Goal: Task Accomplishment & Management: Complete application form

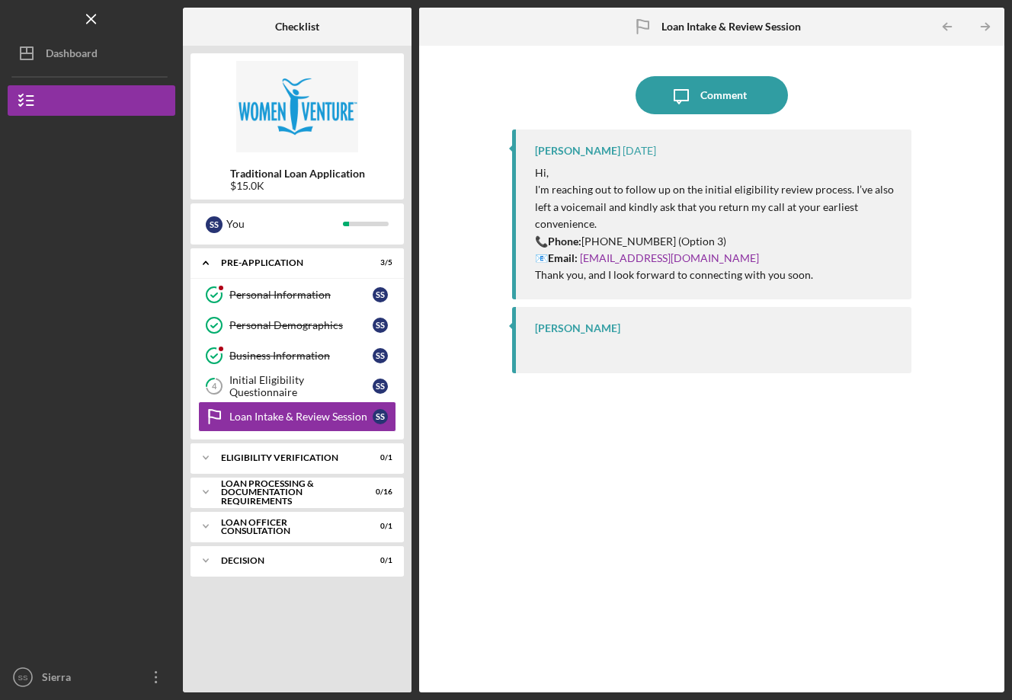
click at [284, 392] on link "4 Initial Eligibility Questionnaire S S" at bounding box center [297, 386] width 198 height 30
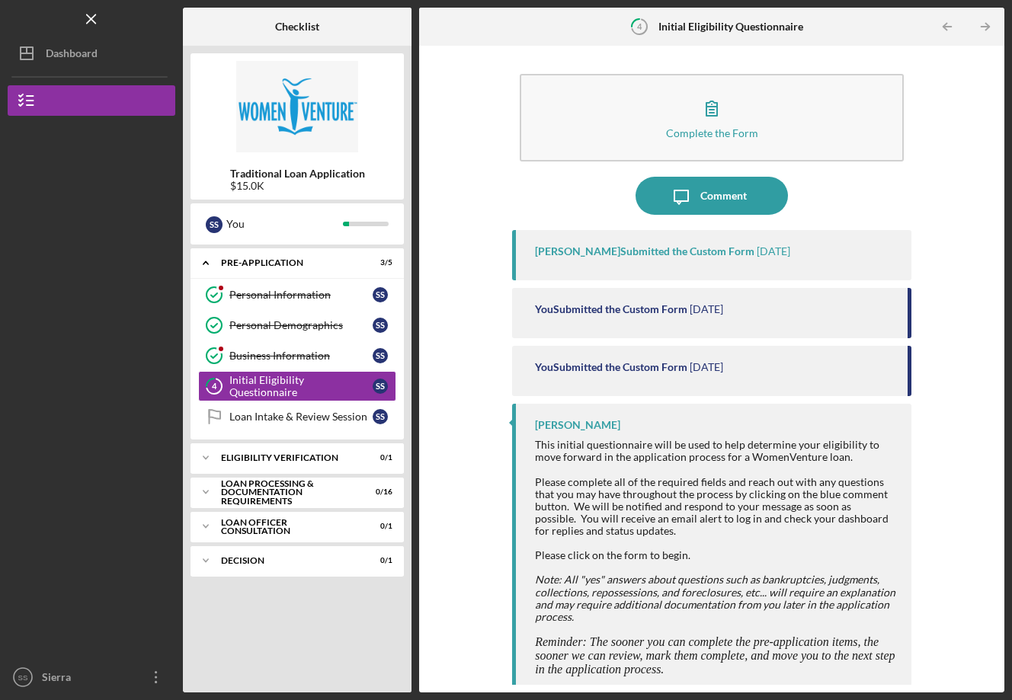
scroll to position [11, 0]
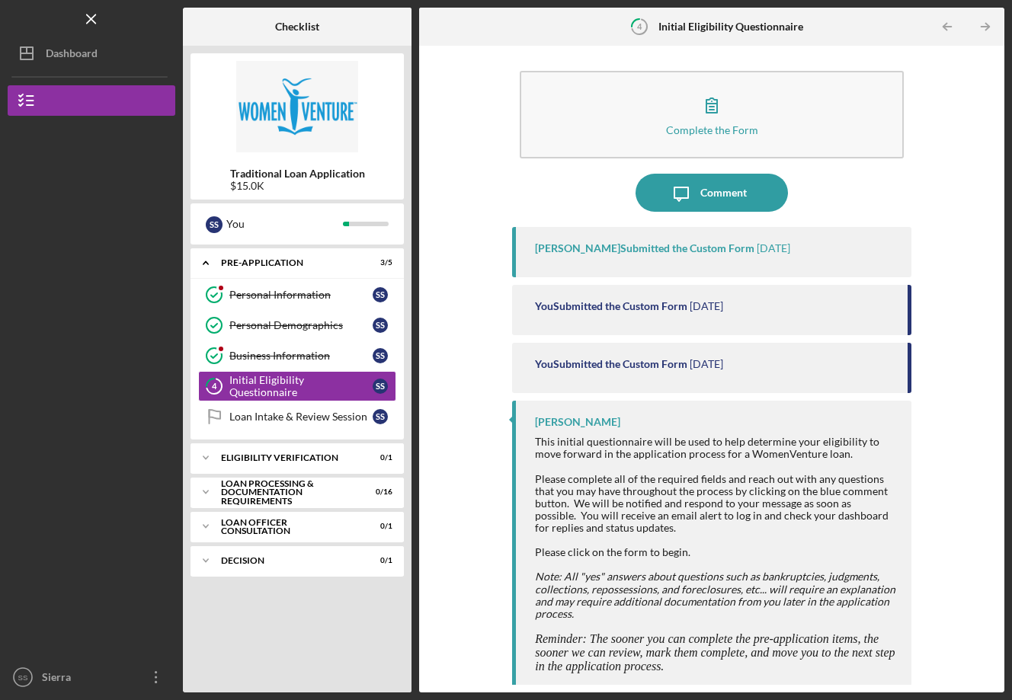
scroll to position [11, 0]
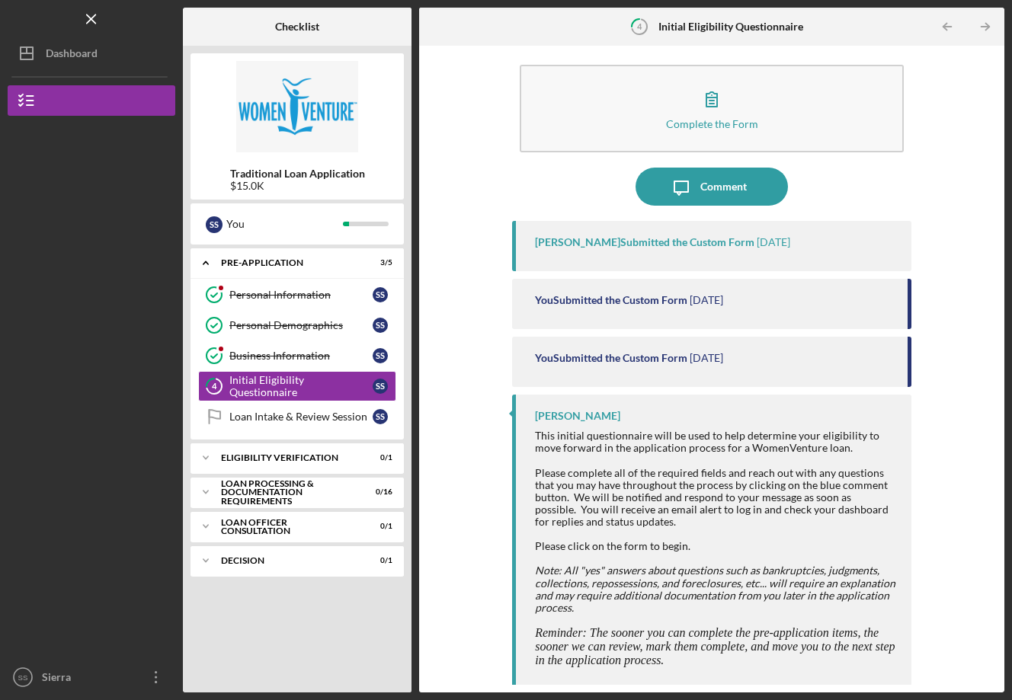
click at [270, 392] on link "4 Initial Eligibility Questionnaire S S" at bounding box center [297, 386] width 198 height 30
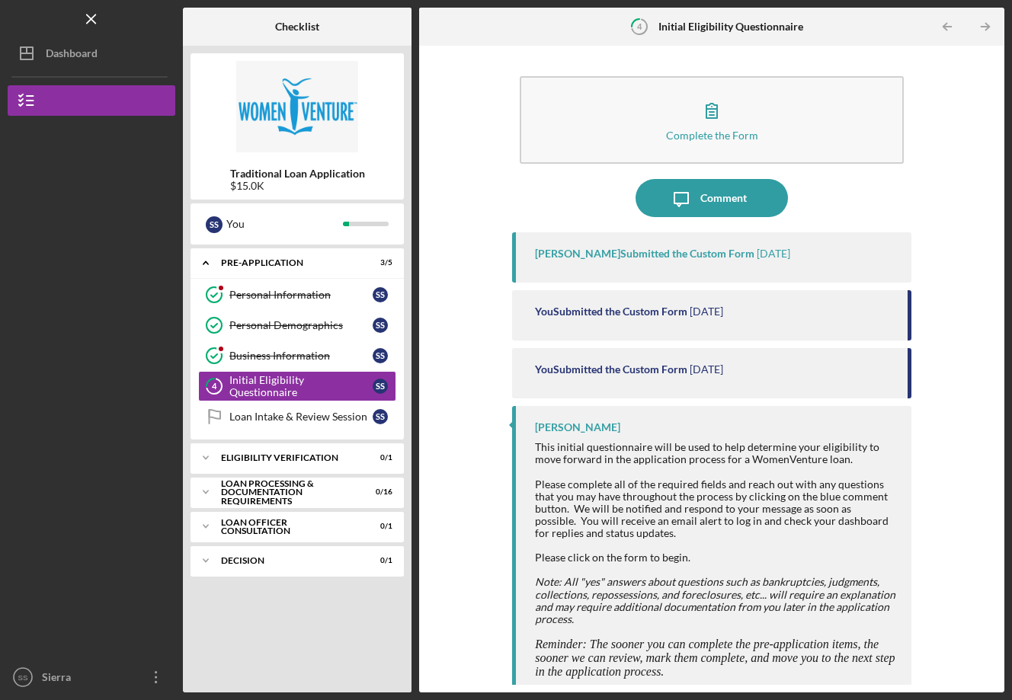
click at [270, 326] on div "Personal Demographics" at bounding box center [300, 325] width 143 height 12
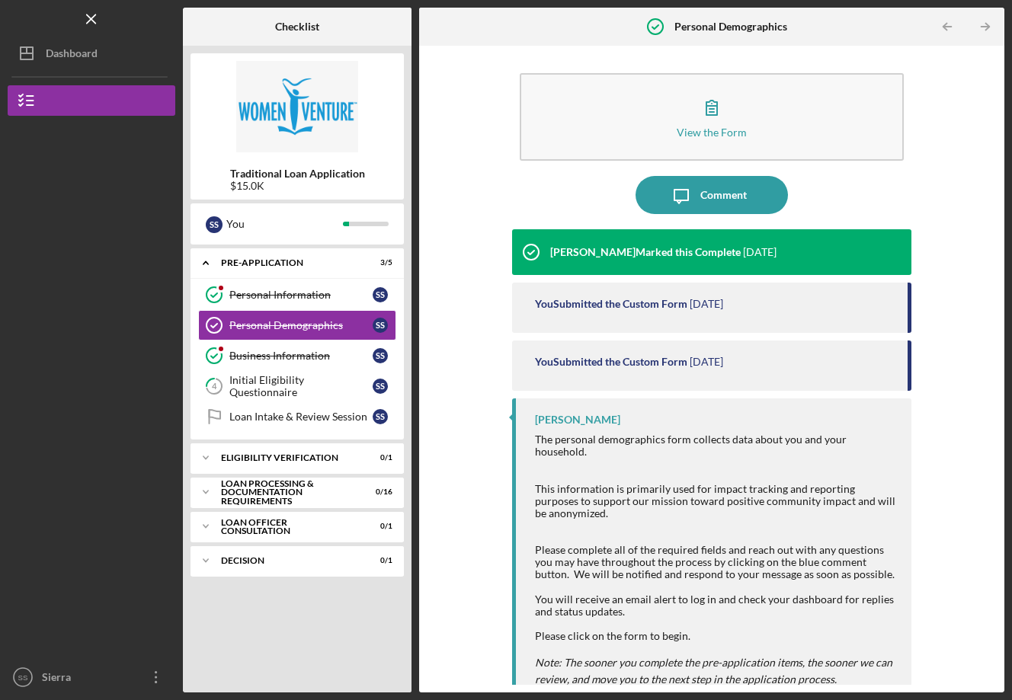
scroll to position [36, 0]
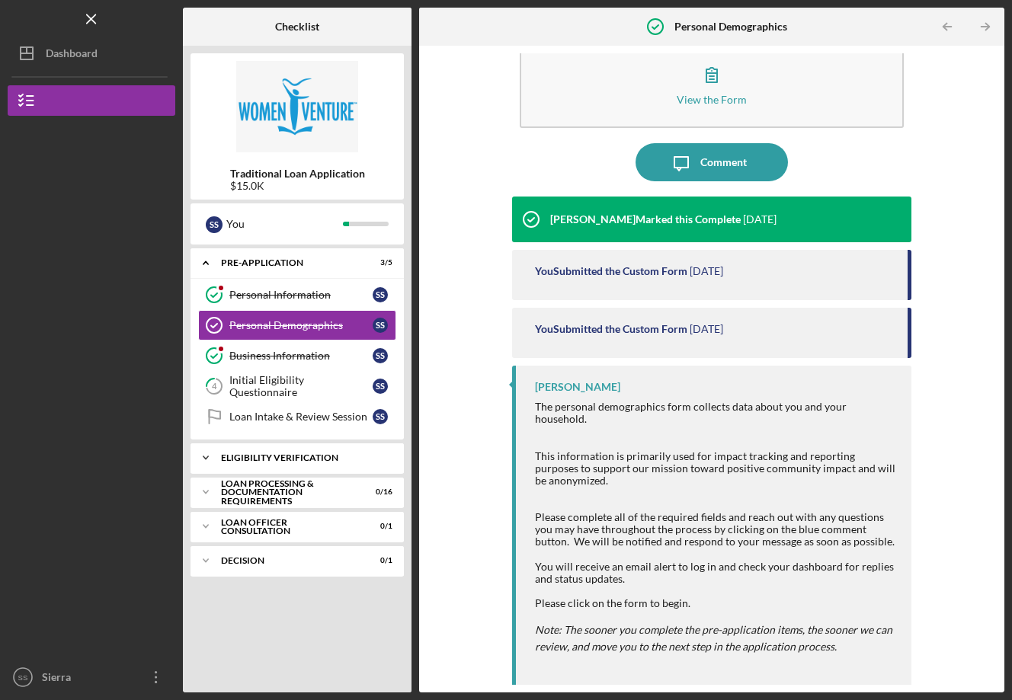
drag, startPoint x: 0, startPoint y: 0, endPoint x: 283, endPoint y: 460, distance: 540.4
click at [283, 460] on div "Eligibility Verification" at bounding box center [303, 457] width 164 height 9
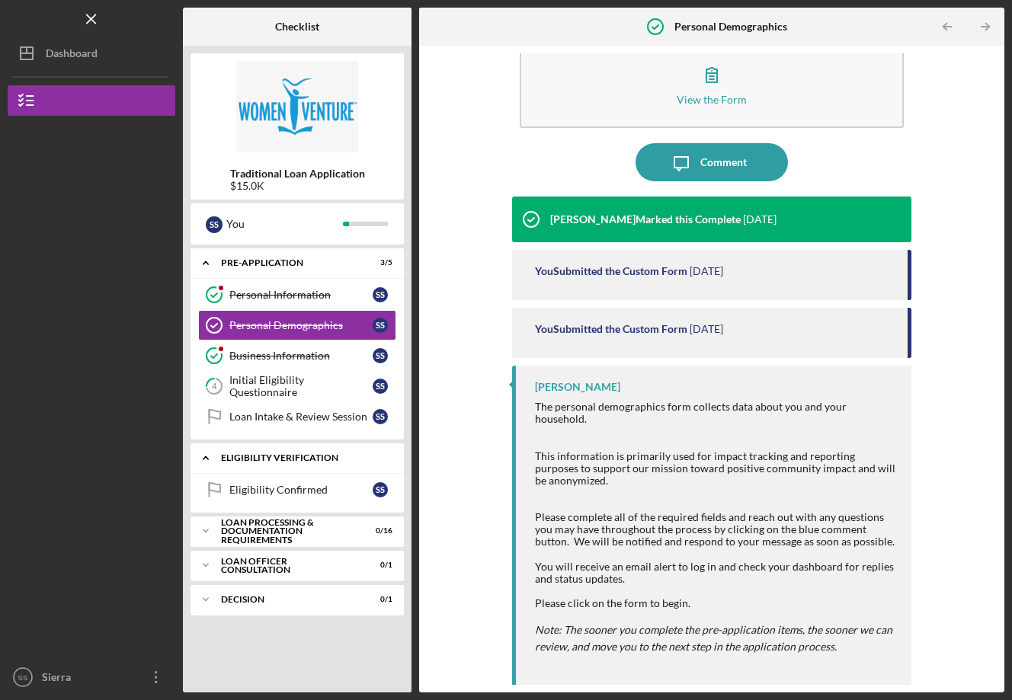
click at [272, 524] on div "Loan Processing & Documentation Requirements" at bounding box center [287, 531] width 133 height 27
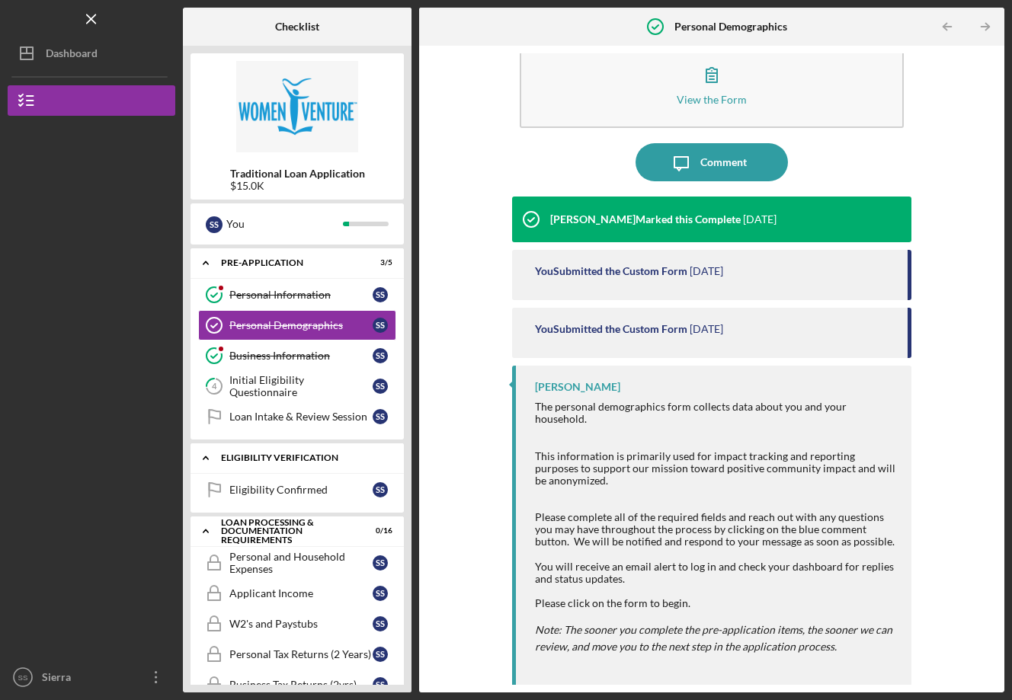
click at [256, 566] on div "Personal and Household Expenses" at bounding box center [300, 563] width 143 height 24
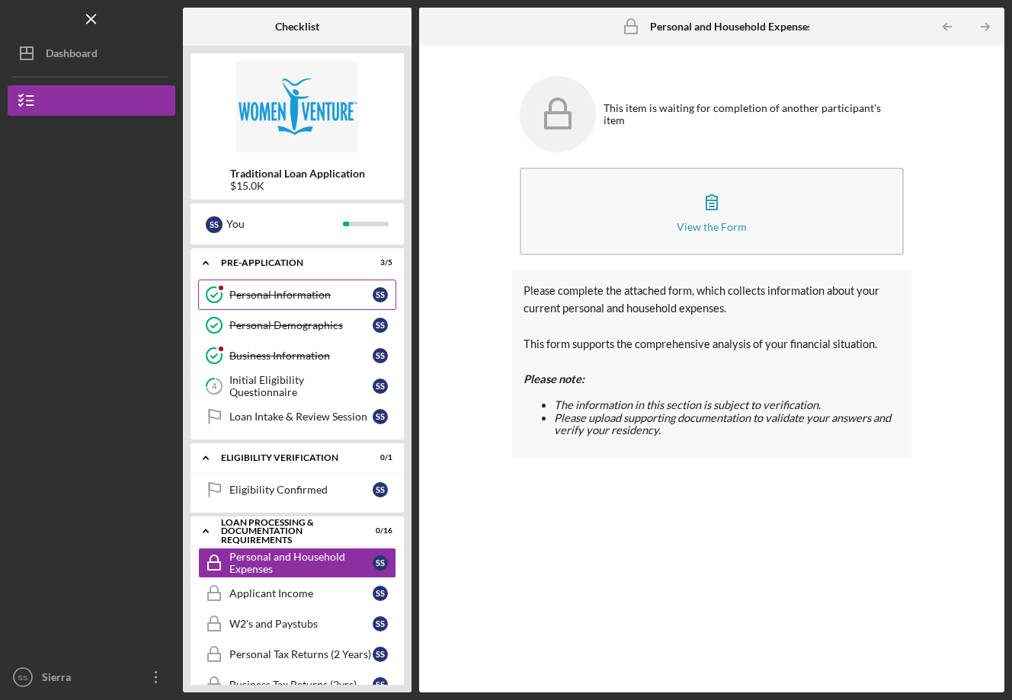
click at [277, 307] on link "Personal Information Personal Information S S" at bounding box center [297, 295] width 198 height 30
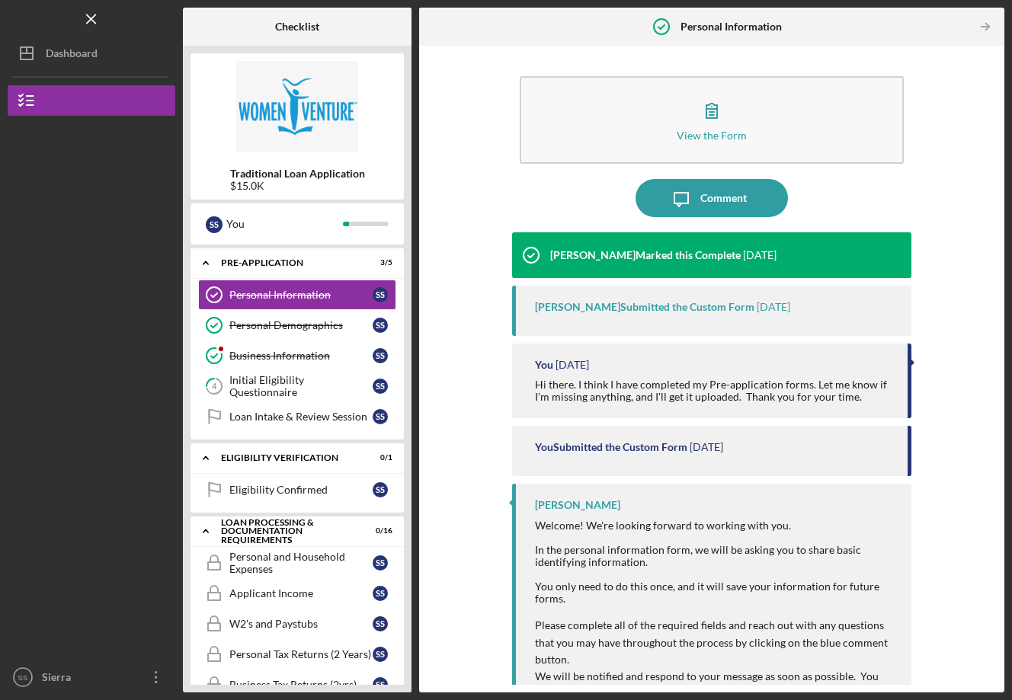
scroll to position [3, 0]
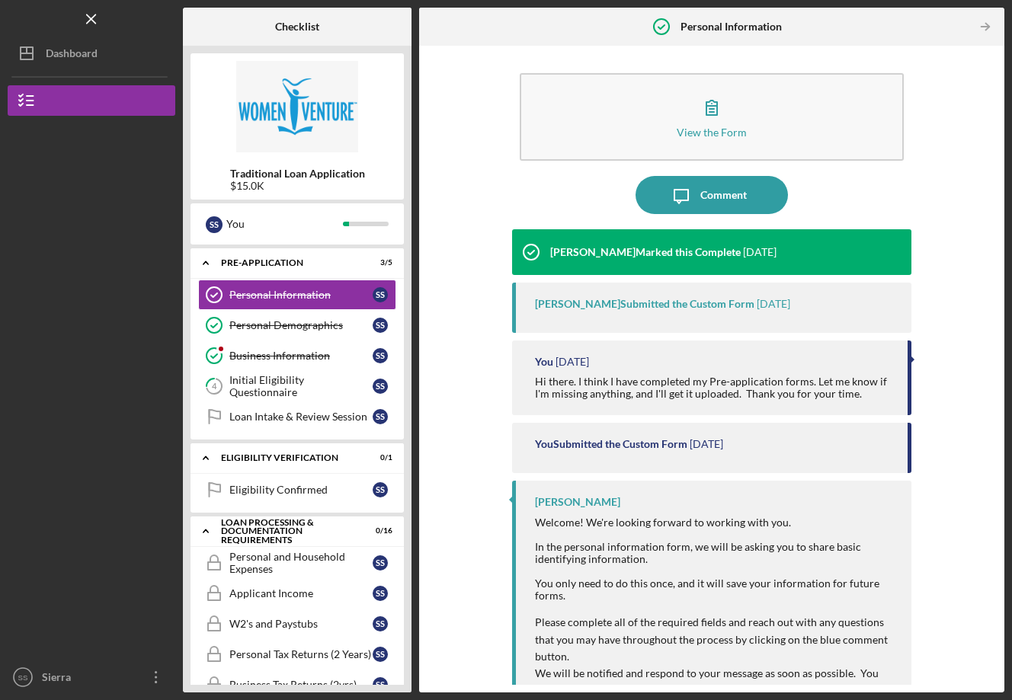
drag, startPoint x: 254, startPoint y: 329, endPoint x: 570, endPoint y: 525, distance: 371.9
click at [254, 329] on div "Personal Demographics" at bounding box center [300, 325] width 143 height 12
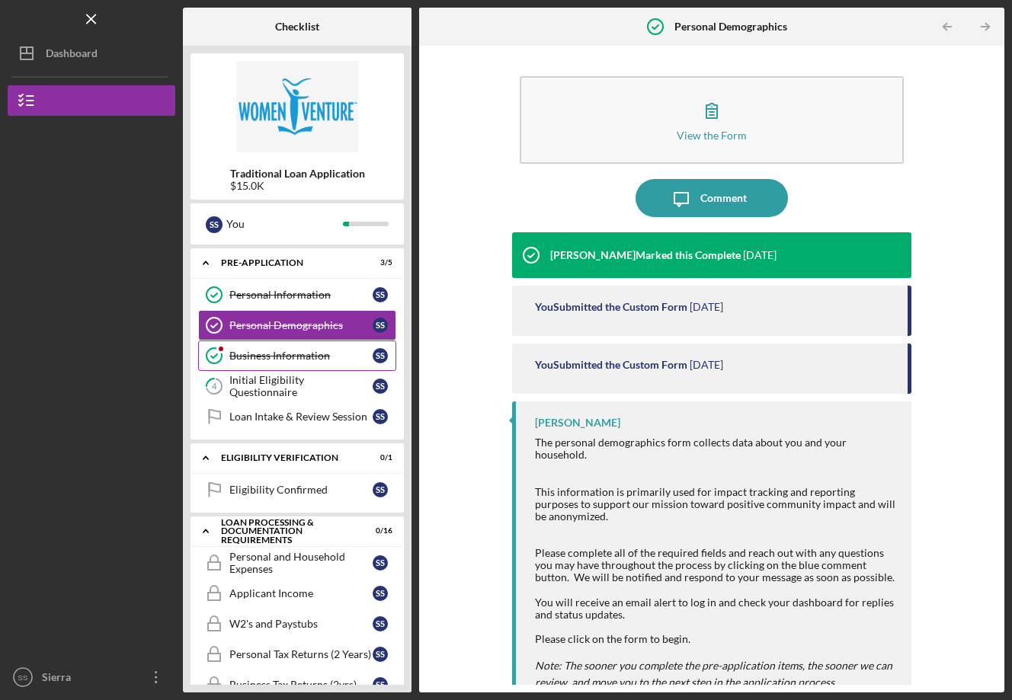
drag, startPoint x: 570, startPoint y: 525, endPoint x: 239, endPoint y: 360, distance: 369.6
click at [239, 360] on div "Business Information" at bounding box center [300, 356] width 143 height 12
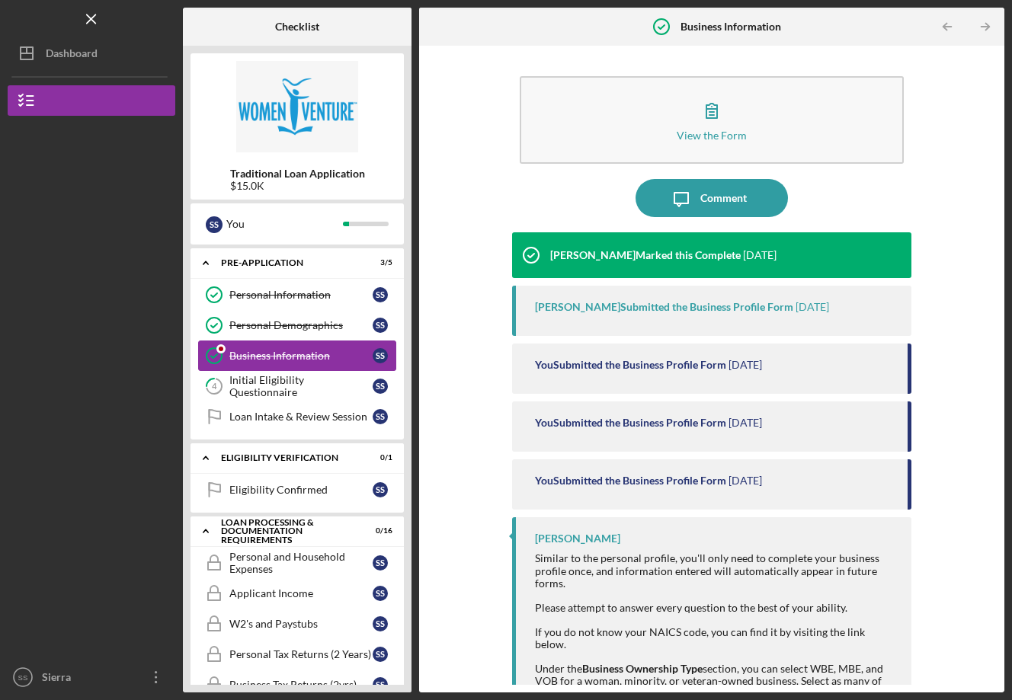
scroll to position [3, 0]
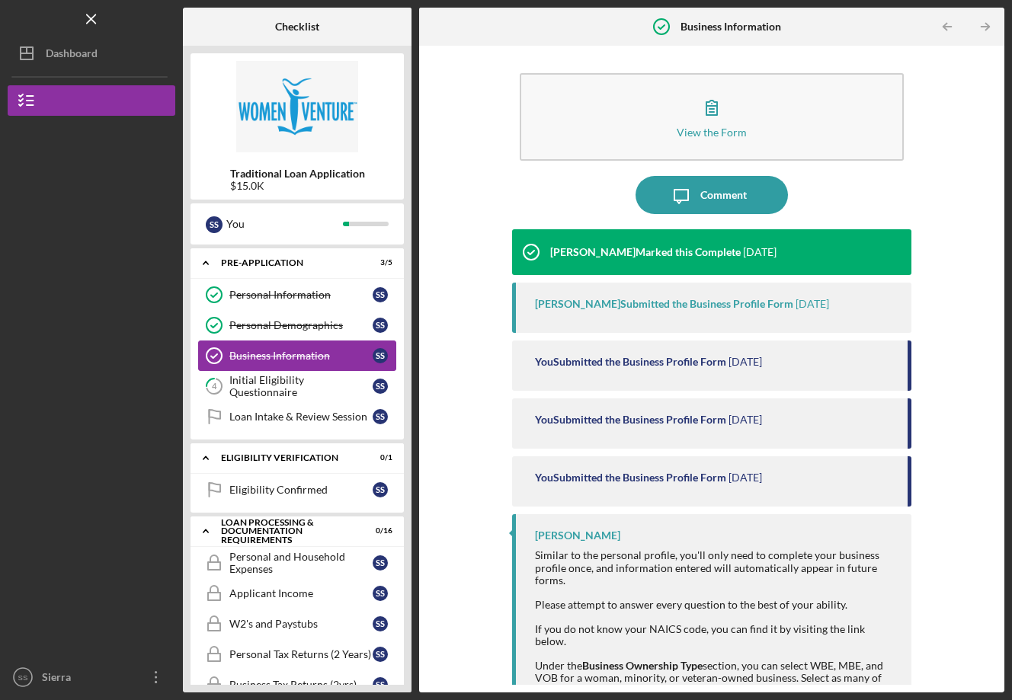
click at [262, 390] on div "Initial Eligibility Questionnaire" at bounding box center [300, 386] width 143 height 24
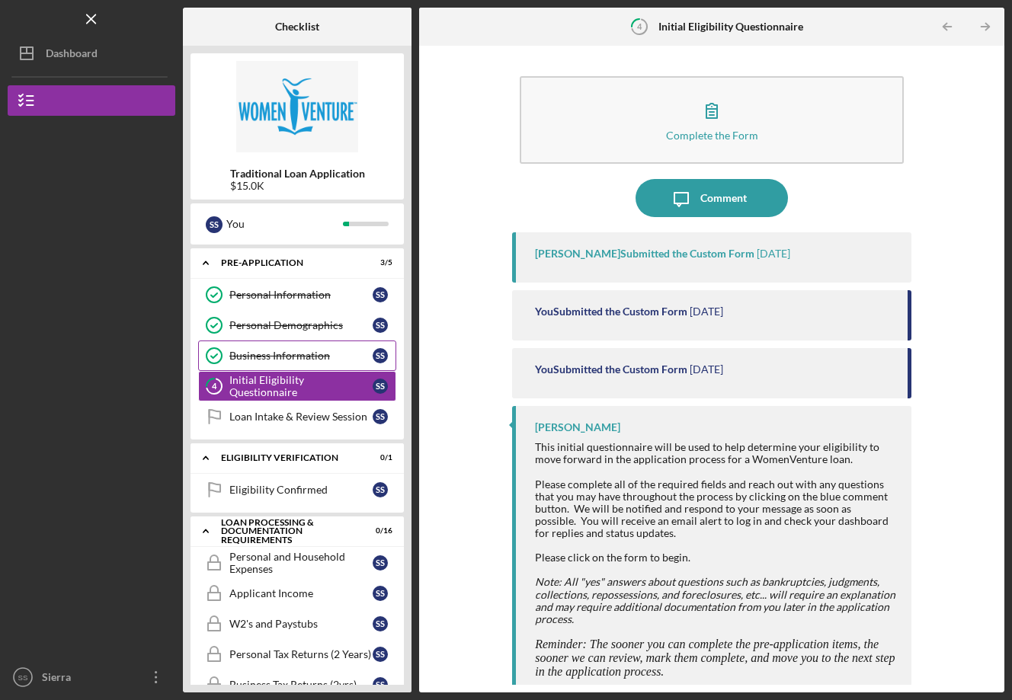
scroll to position [6, 0]
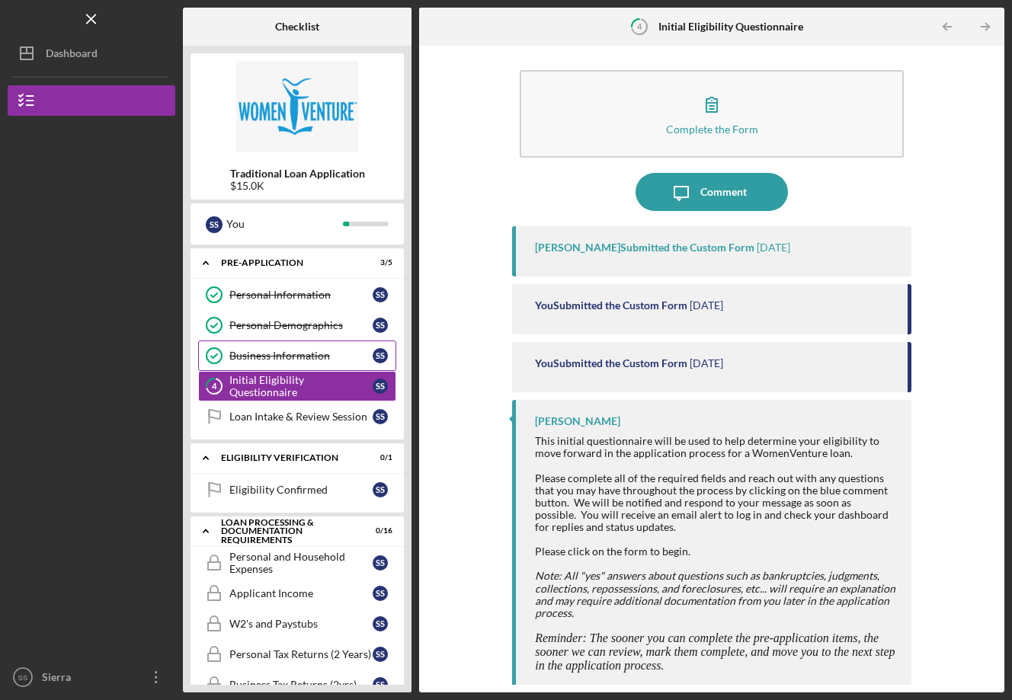
click at [723, 194] on div "Comment" at bounding box center [723, 192] width 46 height 38
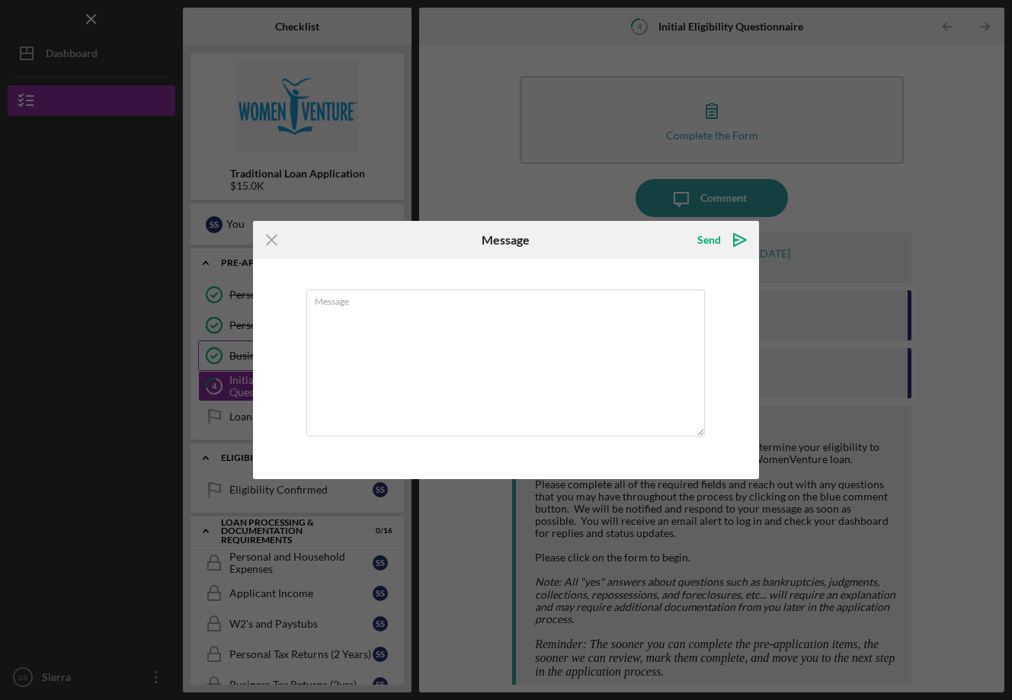
click at [271, 241] on icon "Icon/Menu Close" at bounding box center [272, 240] width 38 height 38
